Goal: Task Accomplishment & Management: Use online tool/utility

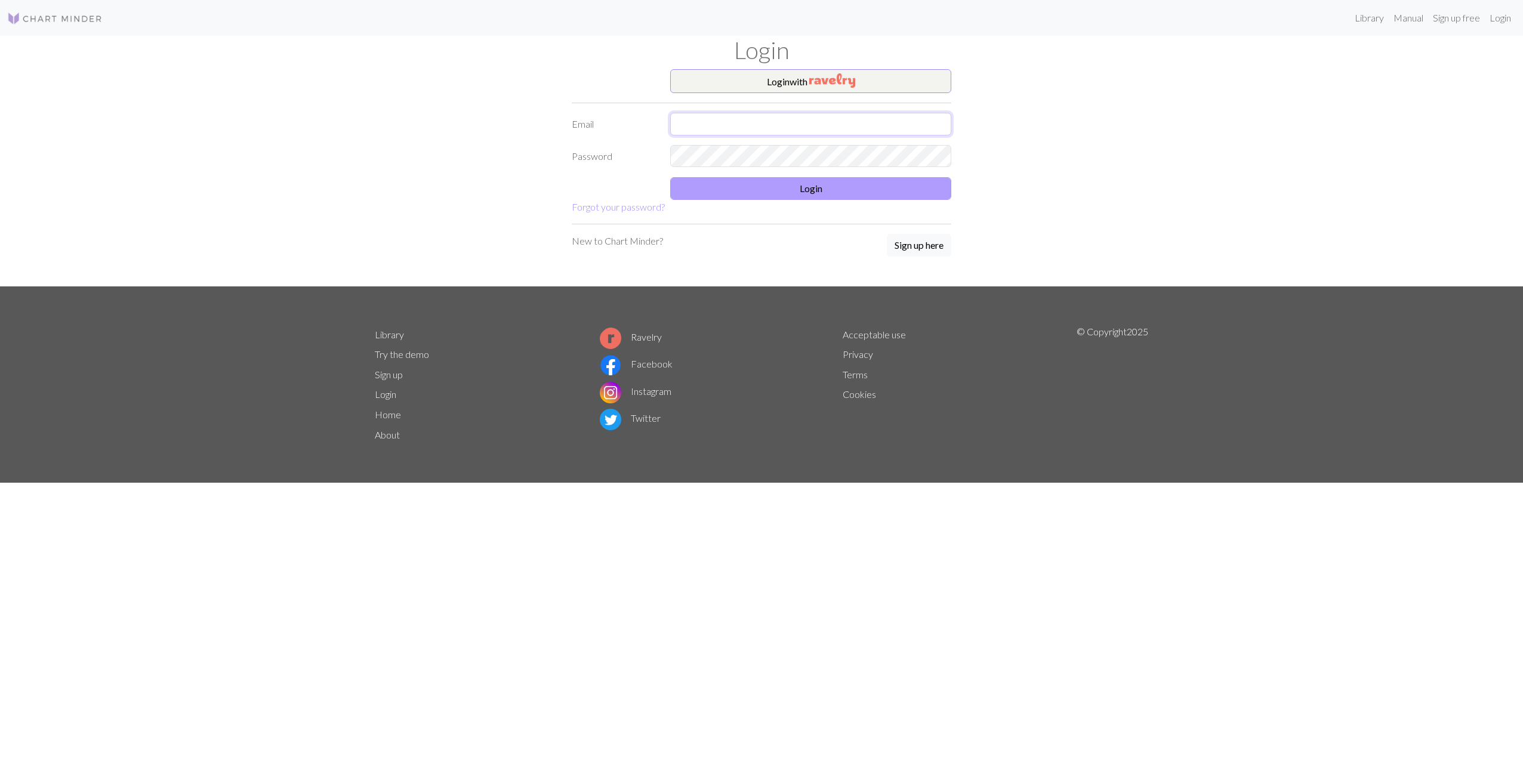
type input "[PERSON_NAME][EMAIL_ADDRESS][DOMAIN_NAME]"
click at [764, 195] on button "Login" at bounding box center [811, 189] width 281 height 23
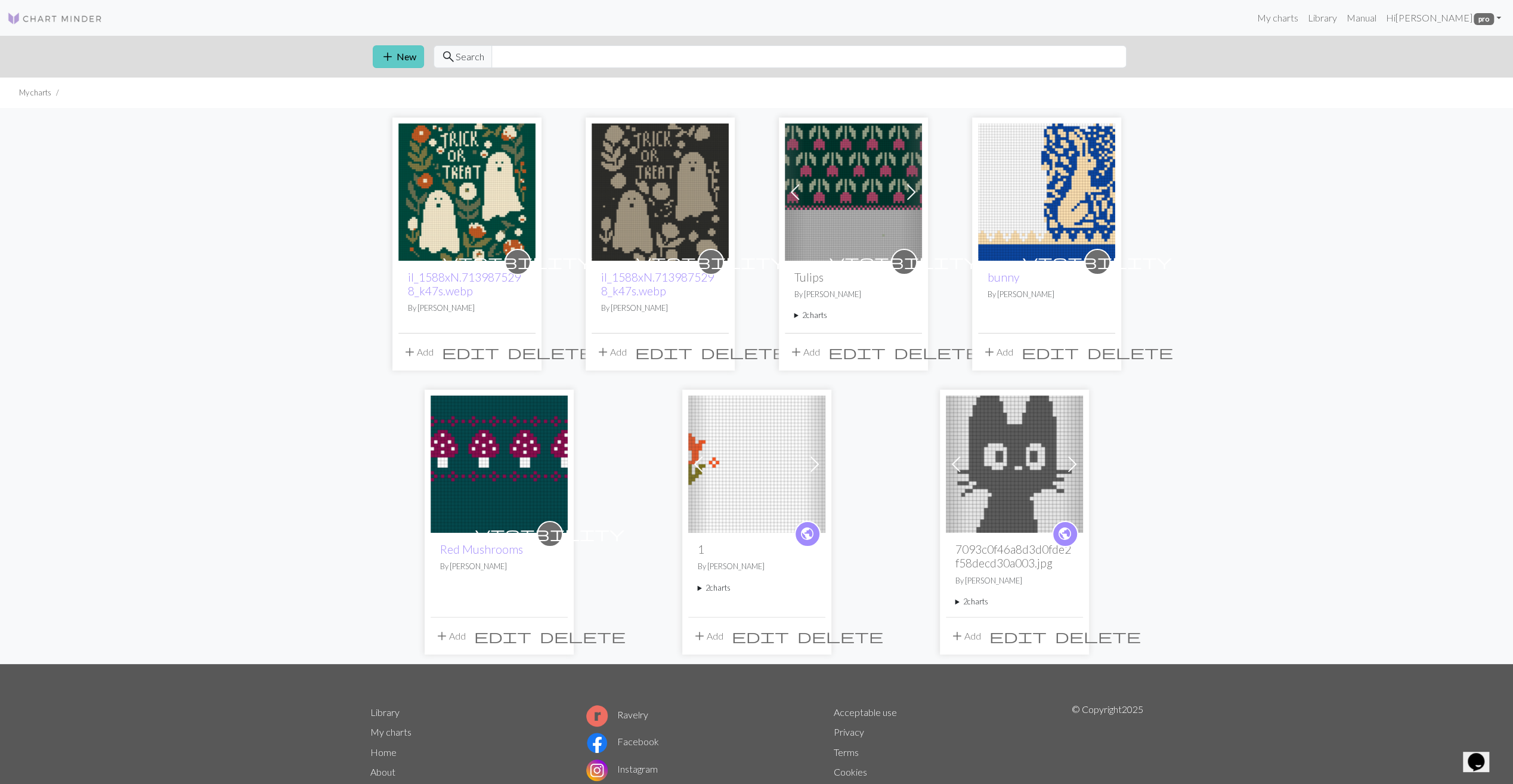
click at [385, 63] on span "add" at bounding box center [387, 56] width 14 height 17
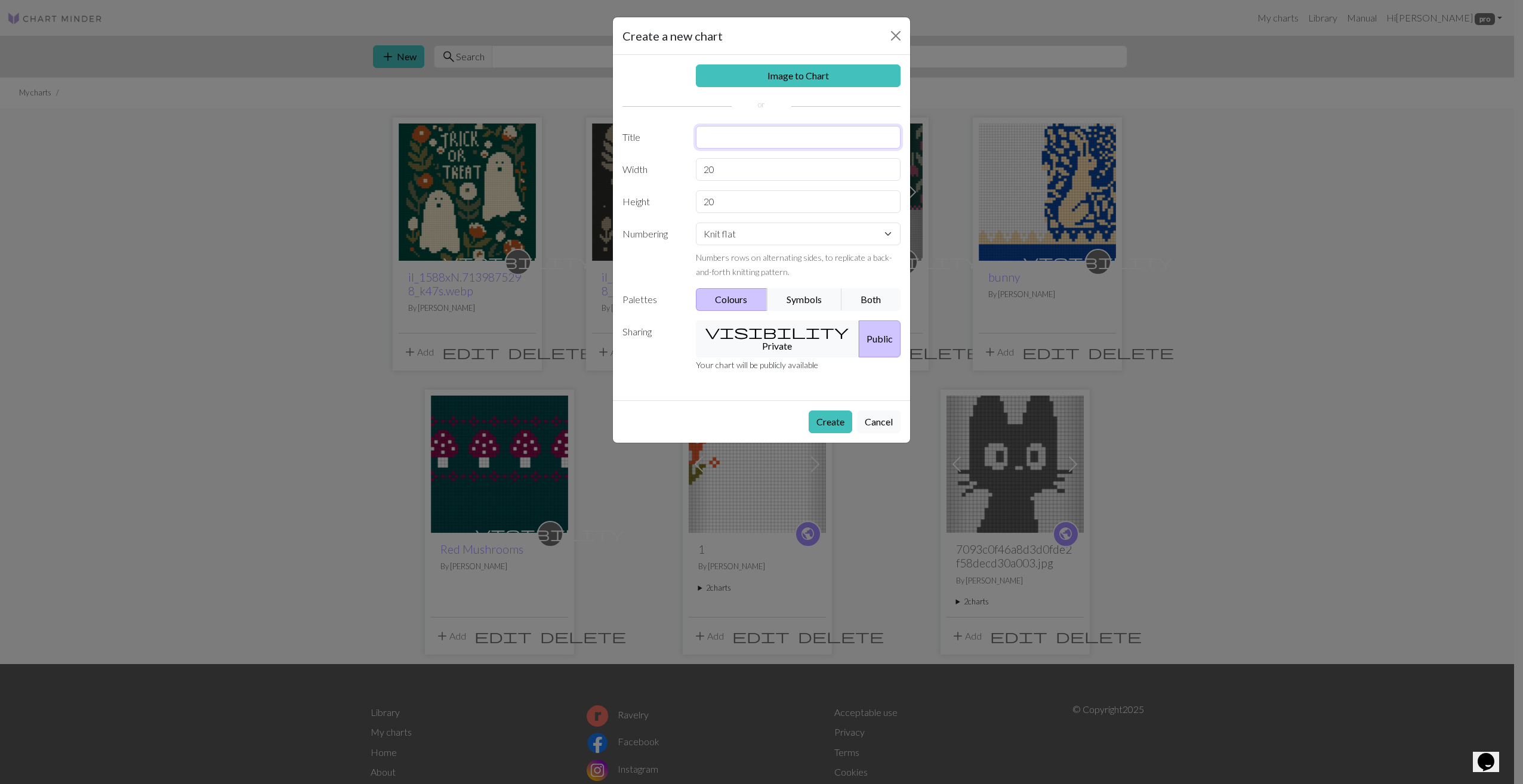
click at [744, 137] on input "text" at bounding box center [798, 137] width 205 height 23
type input "mystical forest bear"
click at [737, 168] on input "20" at bounding box center [798, 169] width 205 height 23
drag, startPoint x: 755, startPoint y: 169, endPoint x: 676, endPoint y: 168, distance: 79.0
click at [676, 168] on div "Width 20" at bounding box center [761, 169] width 292 height 23
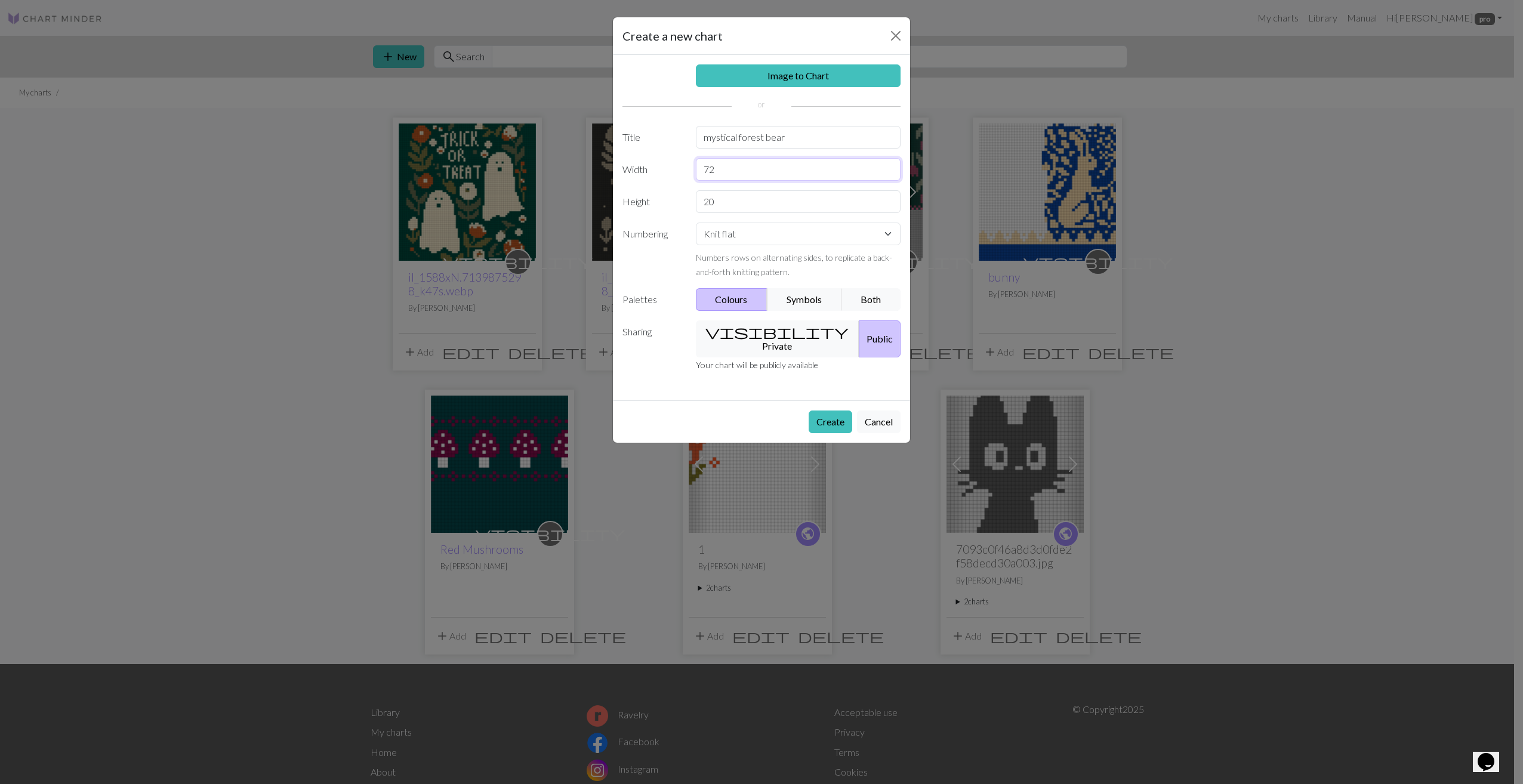
type input "72"
click at [739, 206] on input "20" at bounding box center [798, 201] width 205 height 23
click at [872, 410] on button "Cancel" at bounding box center [878, 422] width 44 height 23
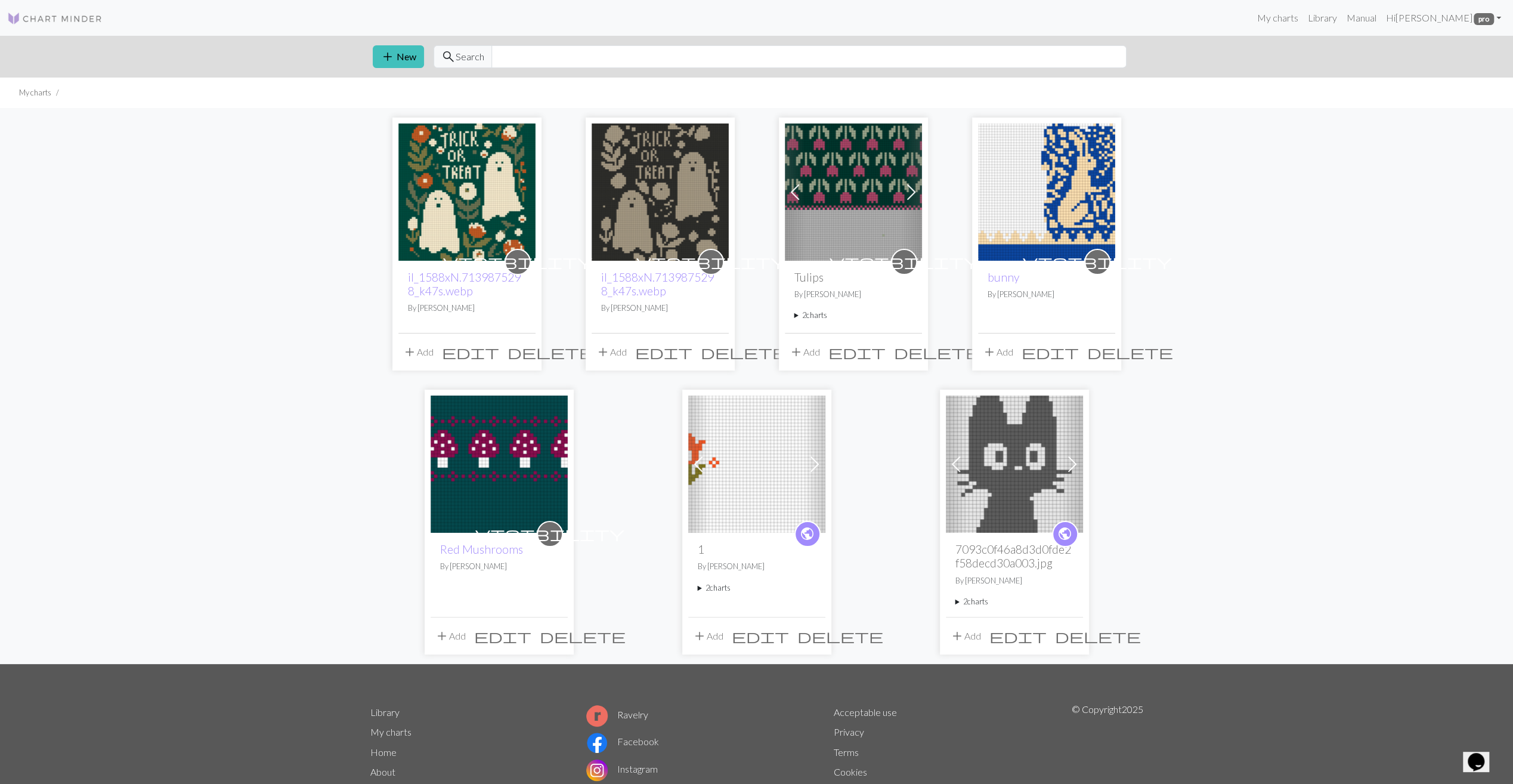
click at [432, 216] on img at bounding box center [467, 192] width 137 height 137
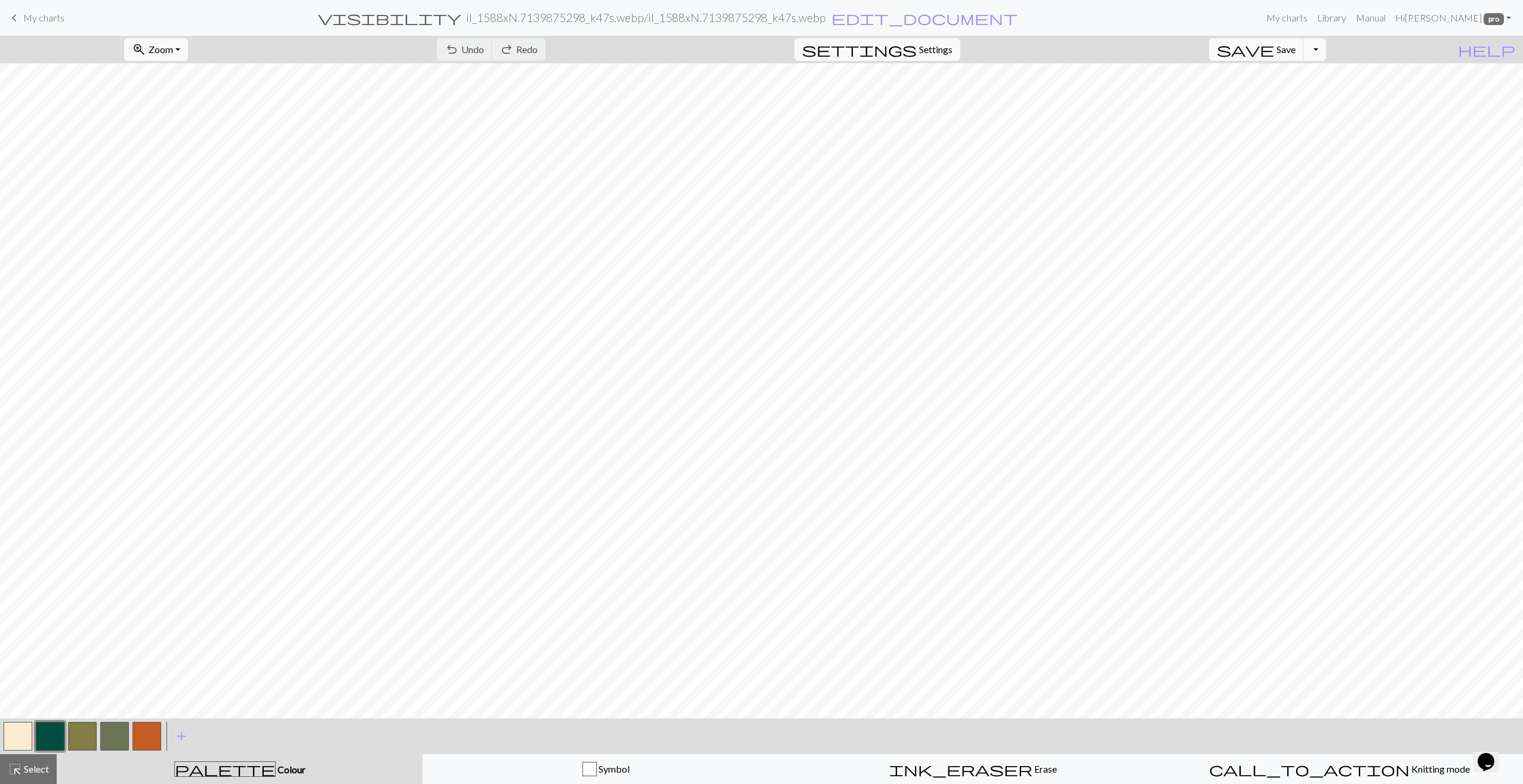
click at [31, 21] on span "My charts" at bounding box center [44, 17] width 41 height 11
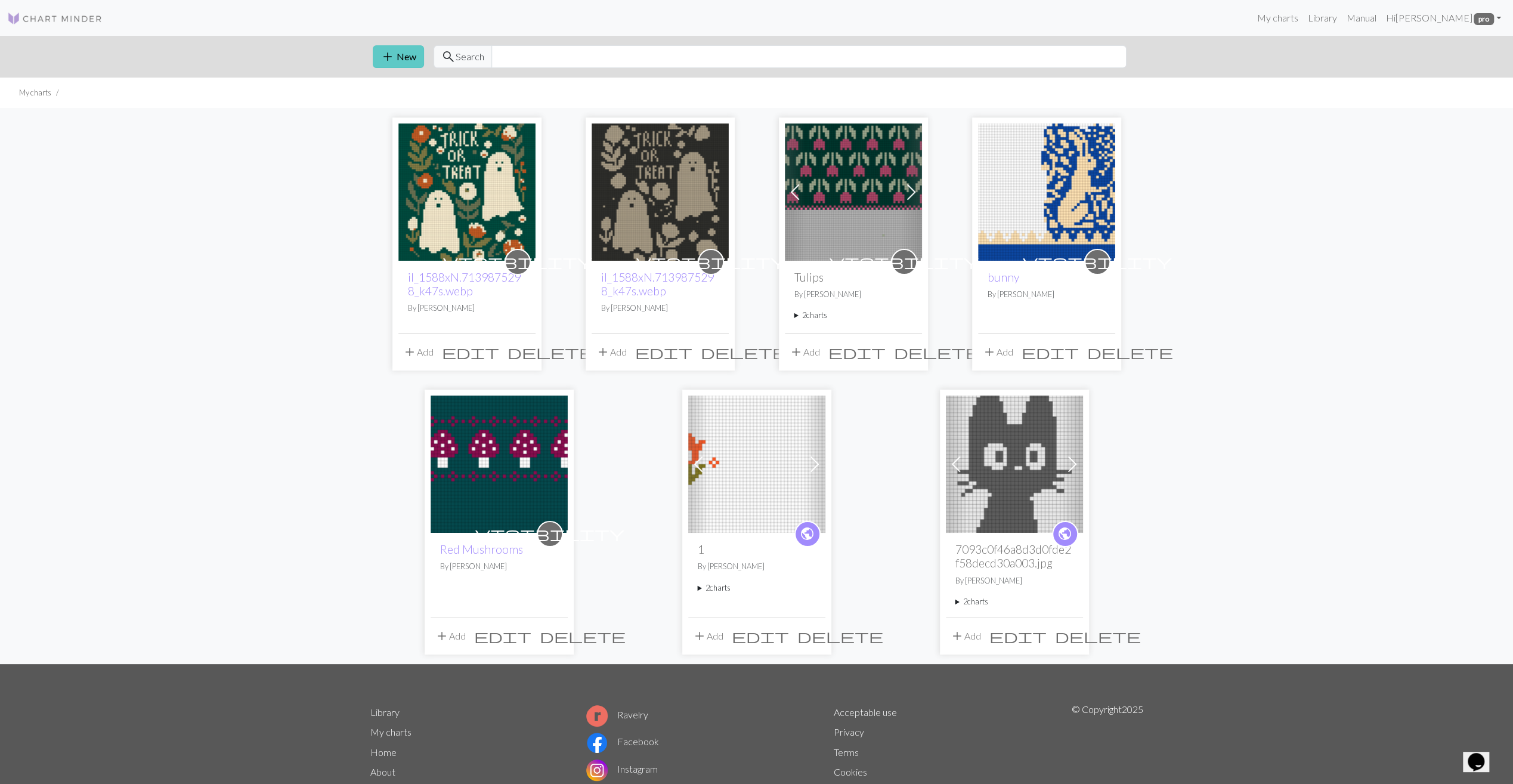
click at [410, 58] on button "add New" at bounding box center [398, 57] width 51 height 23
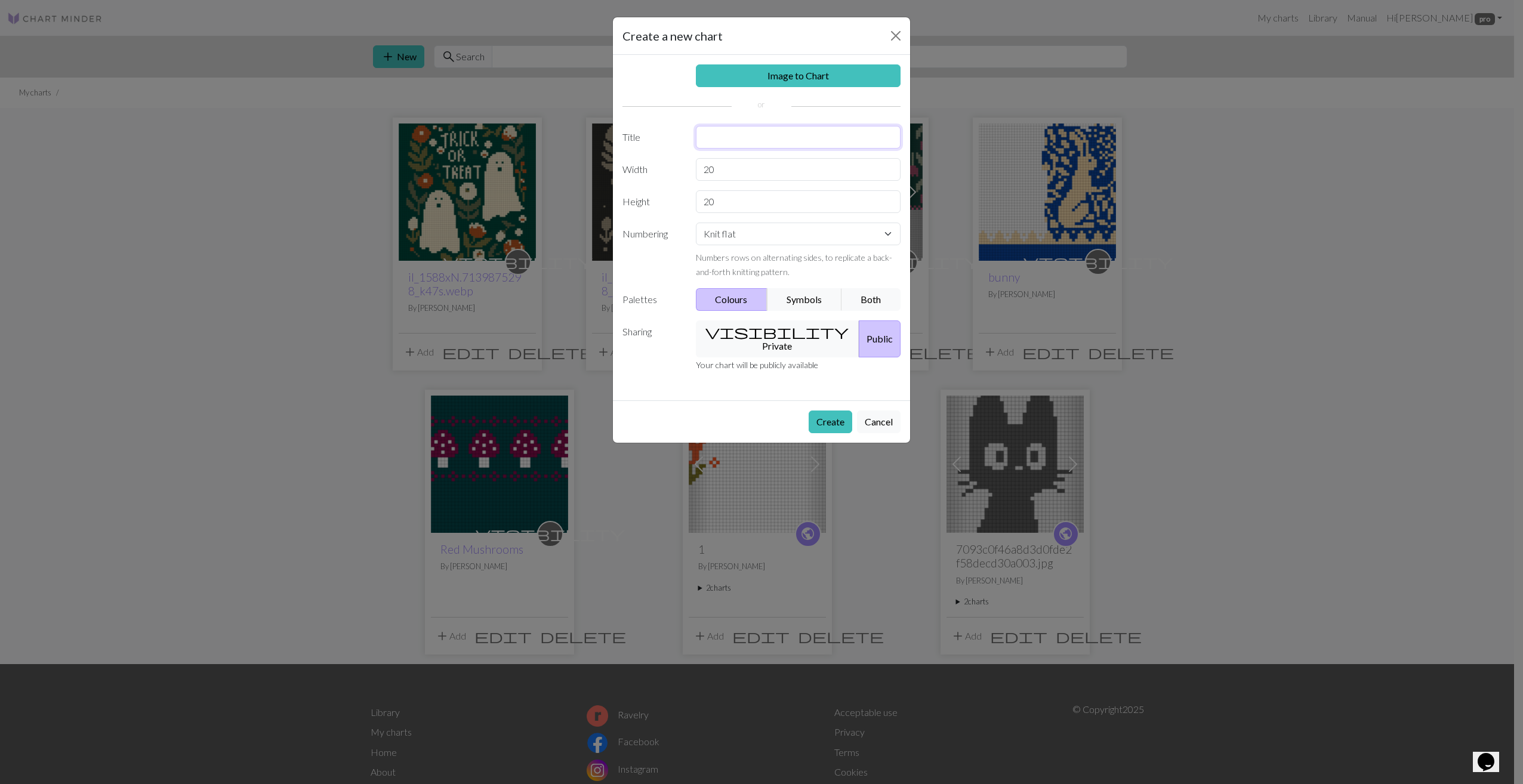
click at [749, 138] on input "text" at bounding box center [798, 137] width 205 height 23
type input "mystical bear"
drag, startPoint x: 729, startPoint y: 165, endPoint x: 698, endPoint y: 164, distance: 31.0
click at [698, 164] on input "20" at bounding box center [798, 169] width 205 height 23
type input "72"
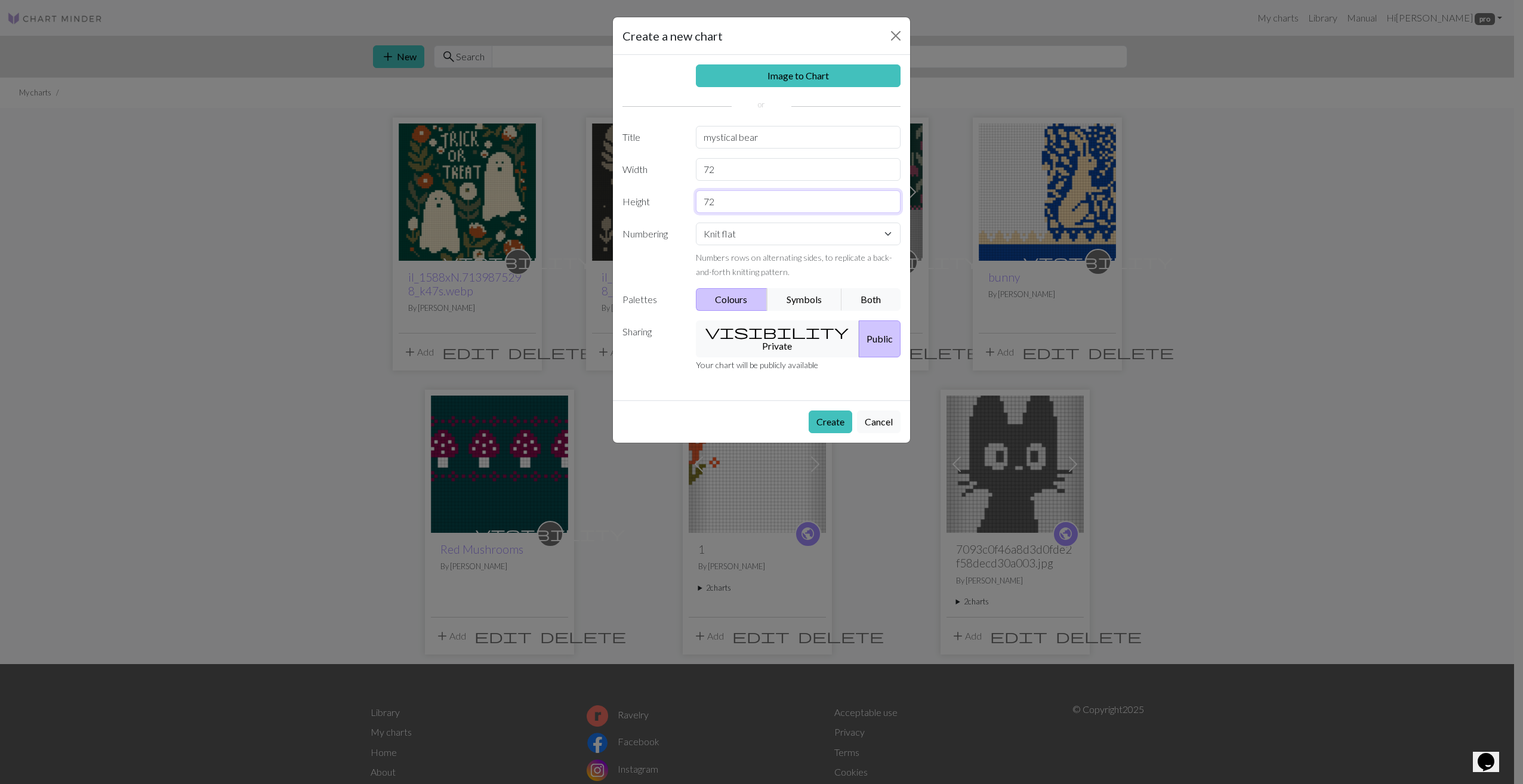
type input "72"
select select "round"
click at [776, 336] on button "visibility Private" at bounding box center [778, 338] width 164 height 37
click at [838, 410] on button "Create" at bounding box center [830, 422] width 44 height 23
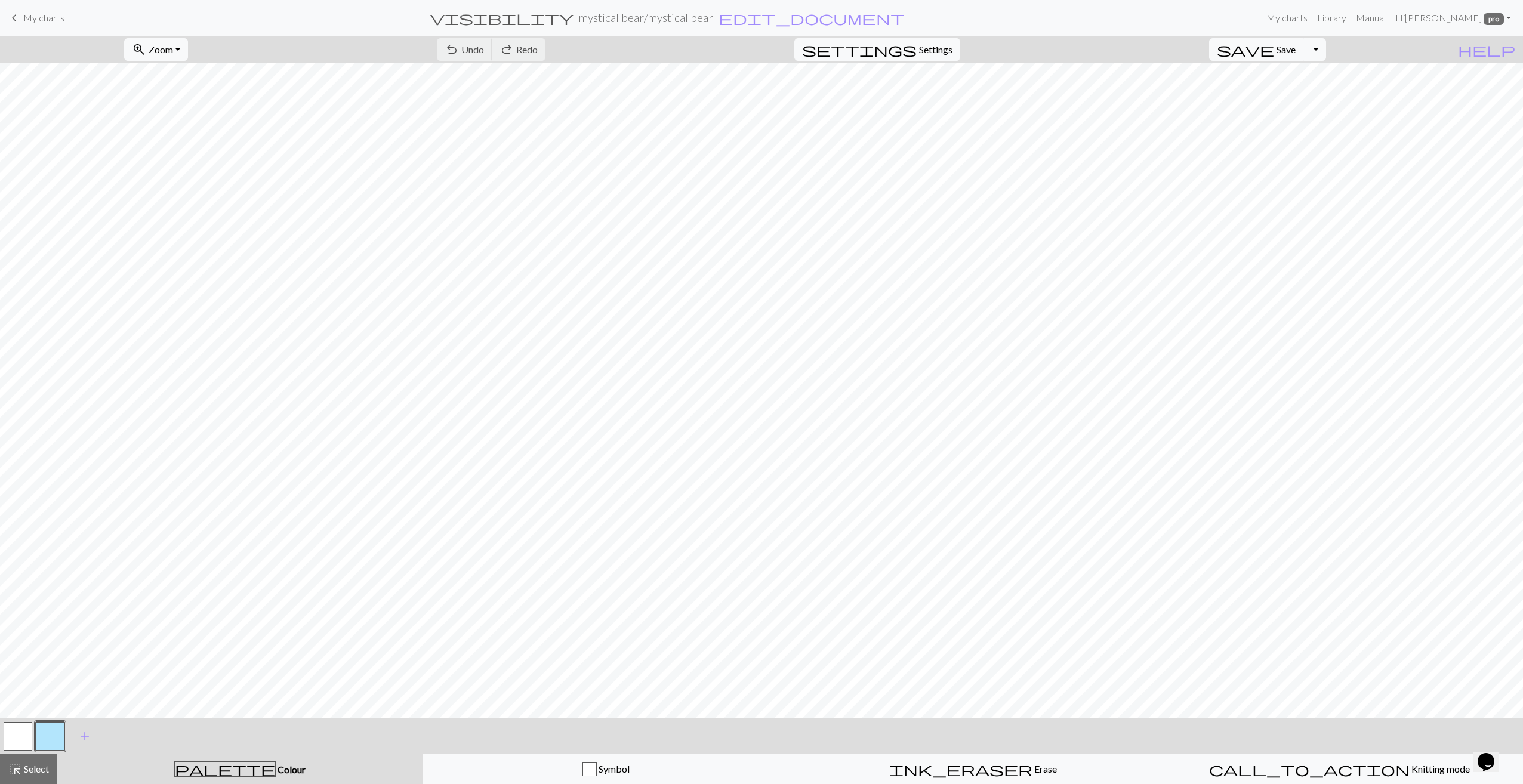
click at [15, 732] on button "button" at bounding box center [17, 736] width 29 height 29
click at [16, 737] on button "button" at bounding box center [17, 736] width 29 height 29
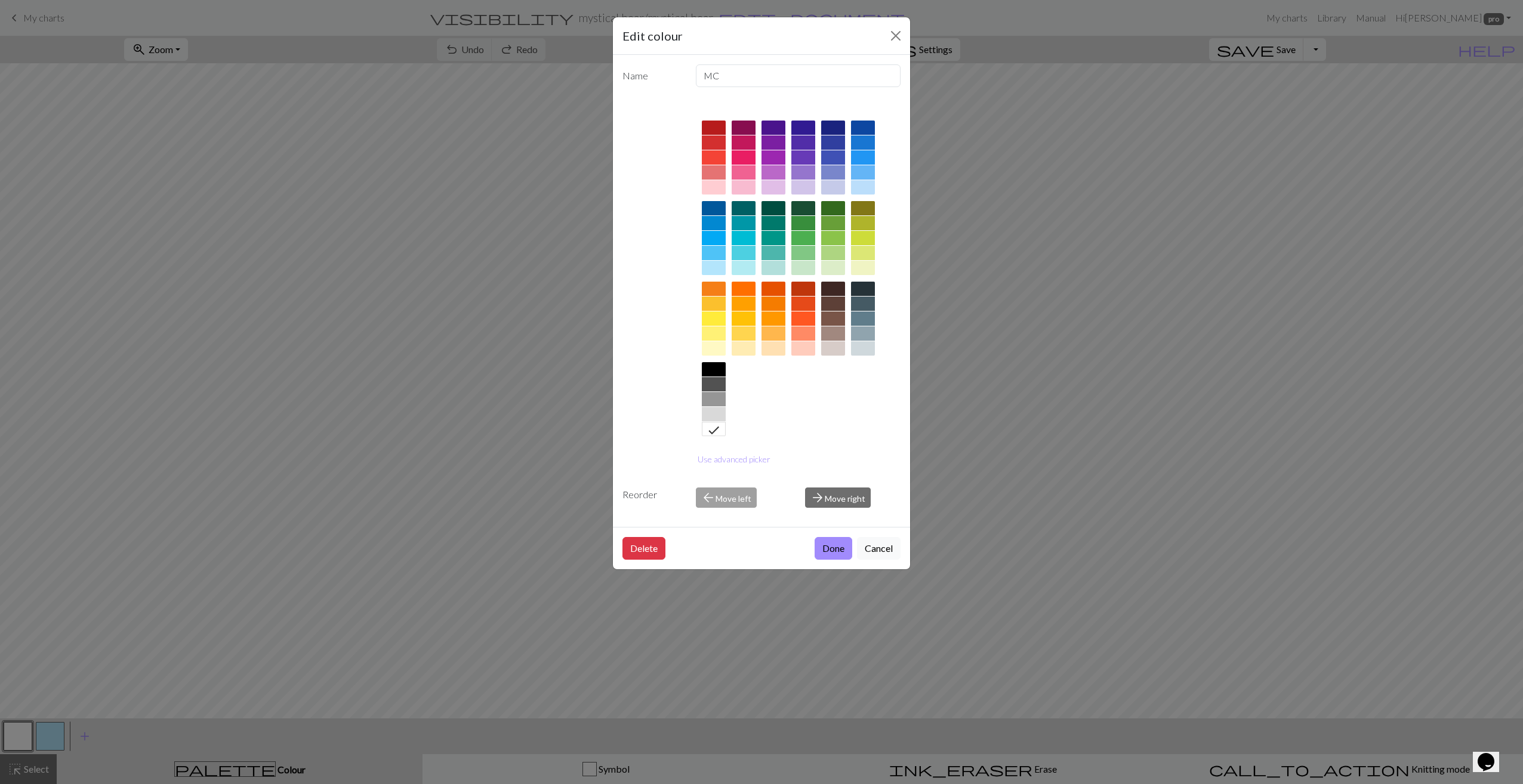
click at [712, 305] on div at bounding box center [714, 303] width 24 height 14
click at [704, 287] on div at bounding box center [714, 288] width 24 height 14
click at [715, 299] on div at bounding box center [714, 303] width 24 height 14
click at [722, 460] on button "Use advanced picker" at bounding box center [734, 459] width 83 height 19
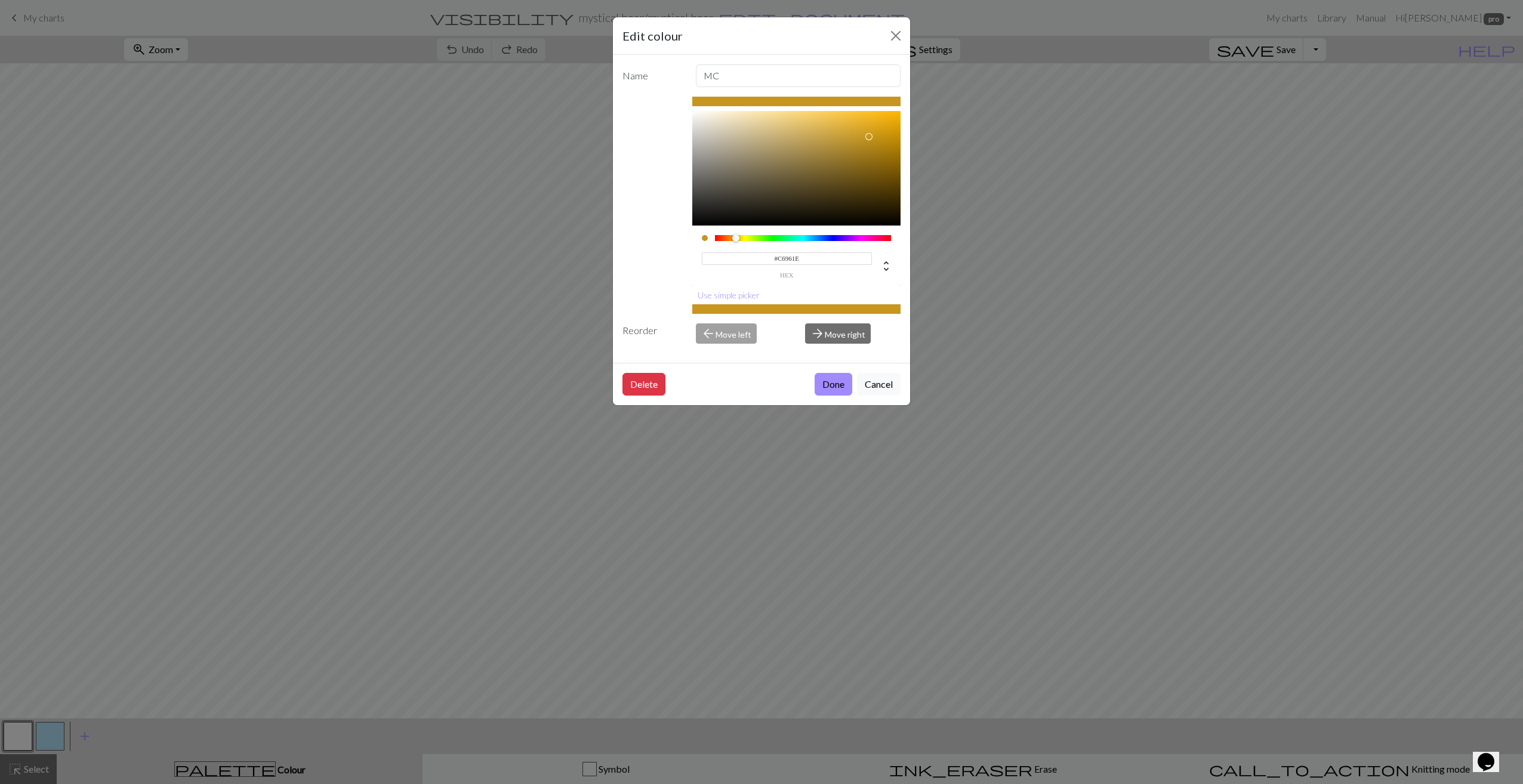
drag, startPoint x: 864, startPoint y: 115, endPoint x: 869, endPoint y: 136, distance: 21.6
click at [869, 136] on div at bounding box center [868, 136] width 7 height 7
type input "#D4A01C"
click at [873, 130] on div at bounding box center [873, 130] width 7 height 7
click at [837, 383] on button "Done" at bounding box center [833, 384] width 38 height 23
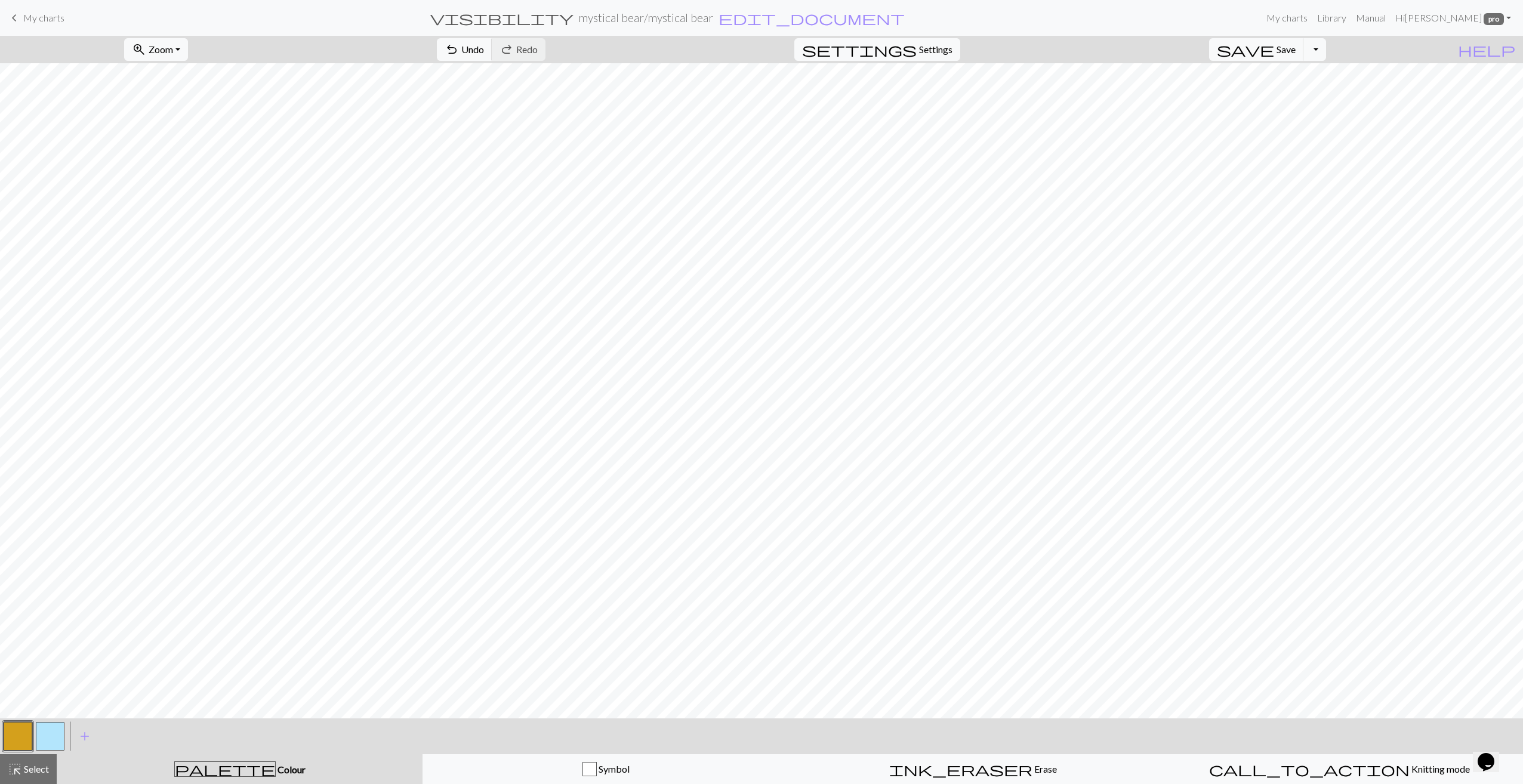
click at [57, 740] on button "button" at bounding box center [50, 736] width 29 height 29
click at [51, 734] on button "button" at bounding box center [50, 736] width 29 height 29
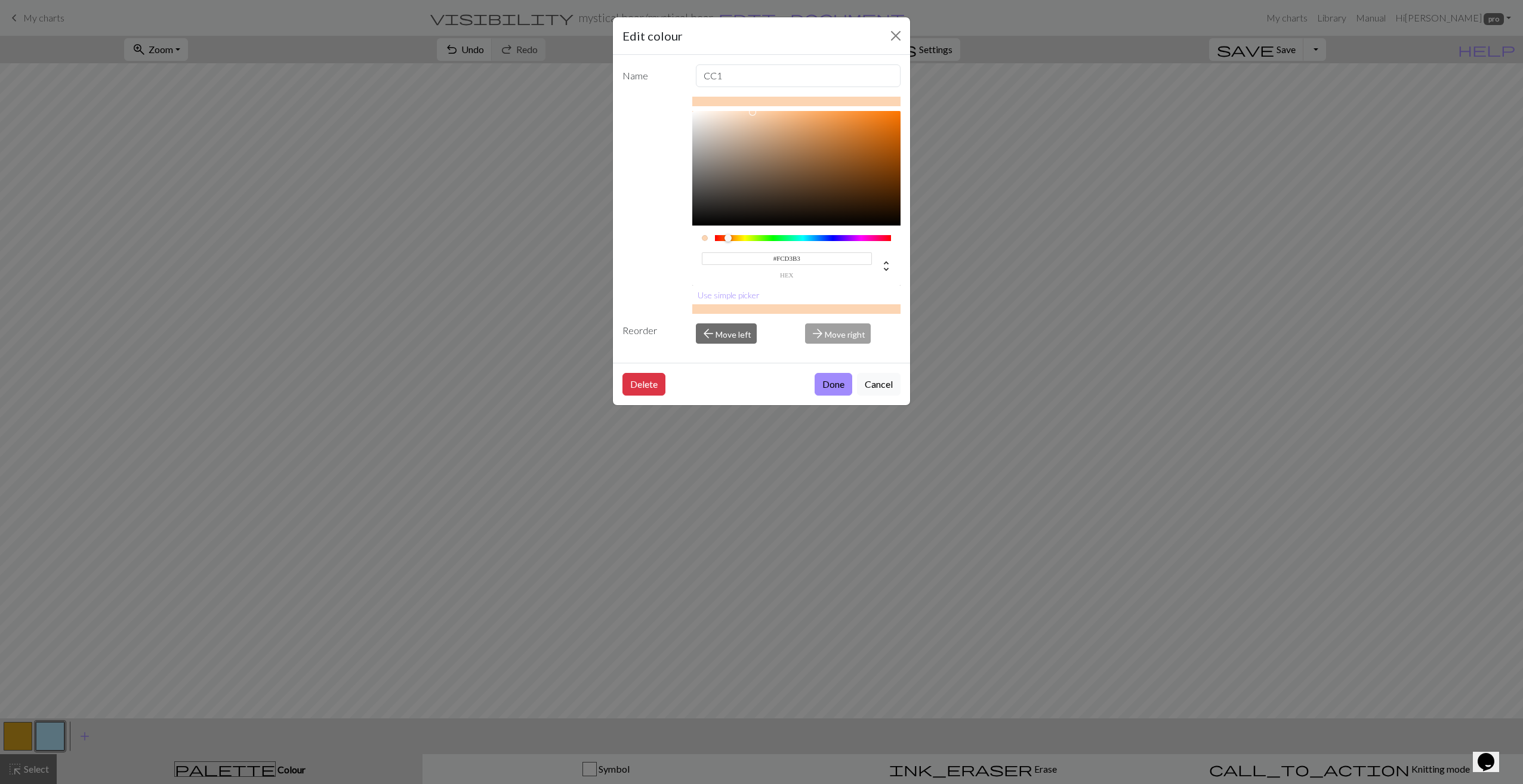
drag, startPoint x: 737, startPoint y: 238, endPoint x: 727, endPoint y: 238, distance: 10.0
click at [727, 238] on div at bounding box center [803, 238] width 177 height 6
type input "#6F4929"
drag, startPoint x: 843, startPoint y: 183, endPoint x: 823, endPoint y: 175, distance: 21.5
click at [823, 175] on div at bounding box center [796, 168] width 209 height 115
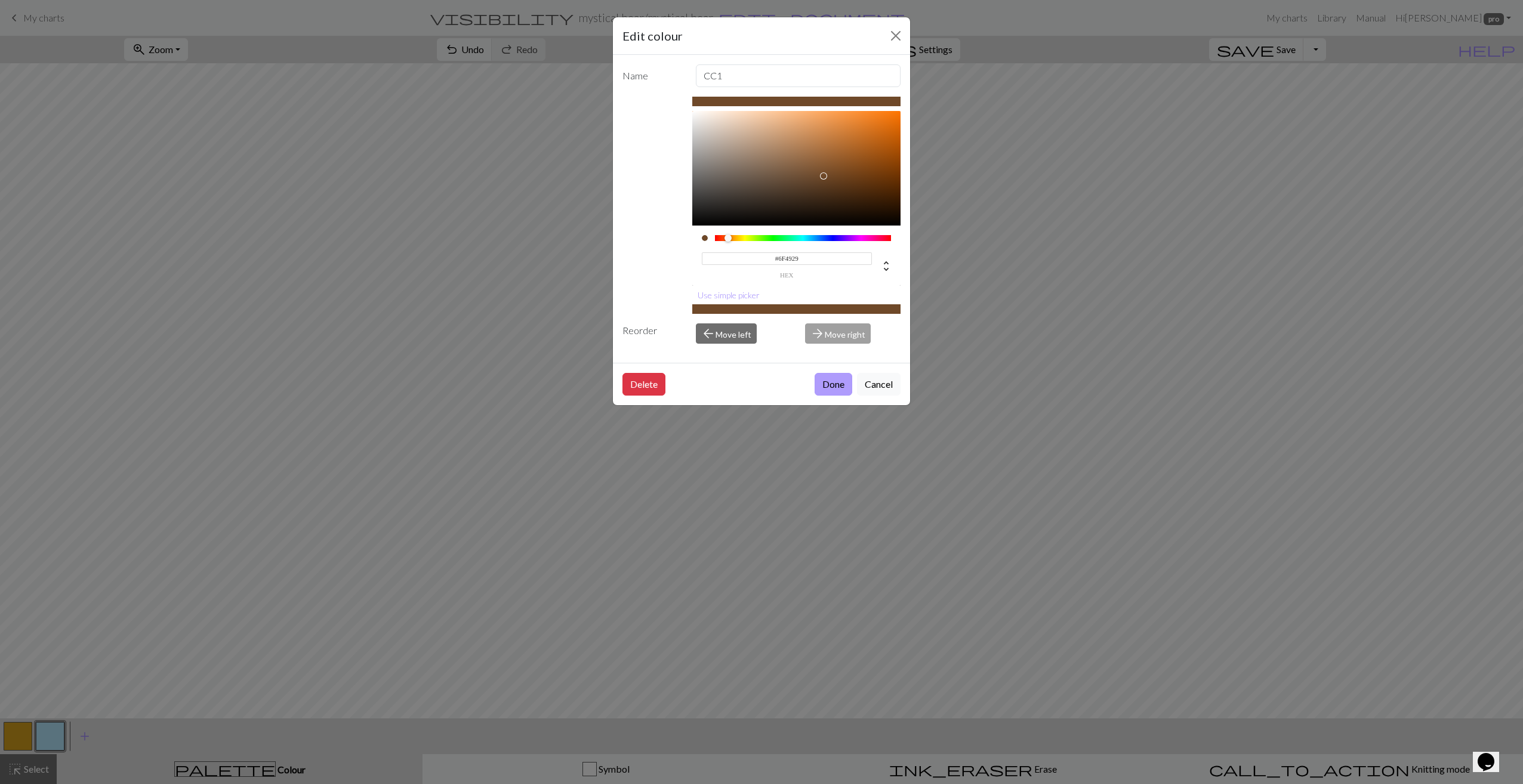
click at [841, 387] on button "Done" at bounding box center [833, 384] width 38 height 23
